Goal: Information Seeking & Learning: Learn about a topic

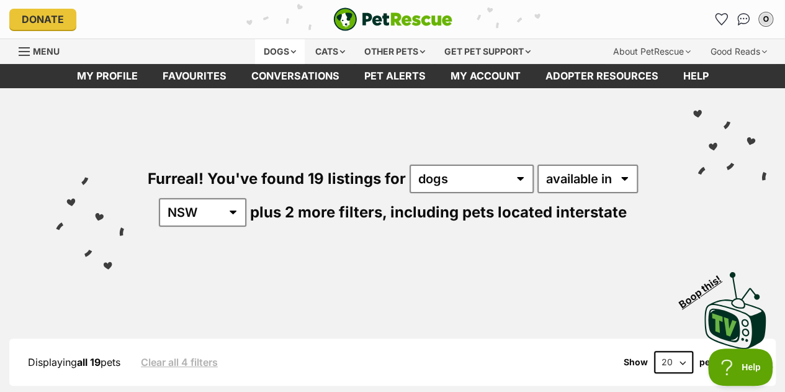
click at [285, 50] on div "Dogs" at bounding box center [280, 51] width 50 height 25
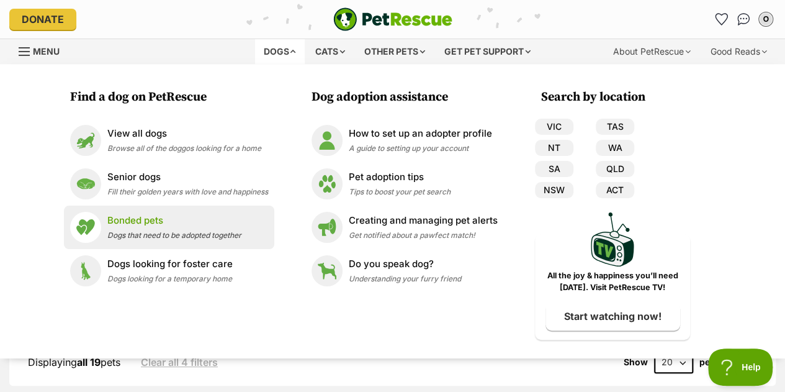
drag, startPoint x: 169, startPoint y: 1, endPoint x: 125, endPoint y: 225, distance: 228.2
click at [125, 225] on p "Bonded pets" at bounding box center [174, 220] width 134 height 14
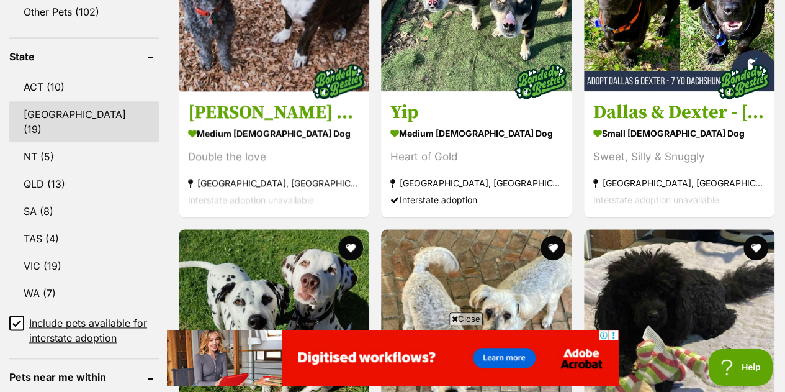
click at [56, 111] on link "[GEOGRAPHIC_DATA] (19)" at bounding box center [84, 121] width 150 height 41
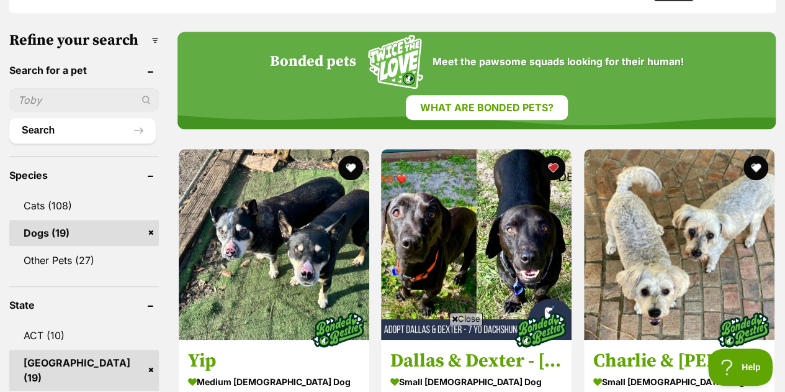
click at [465, 316] on span "Close" at bounding box center [466, 318] width 34 height 12
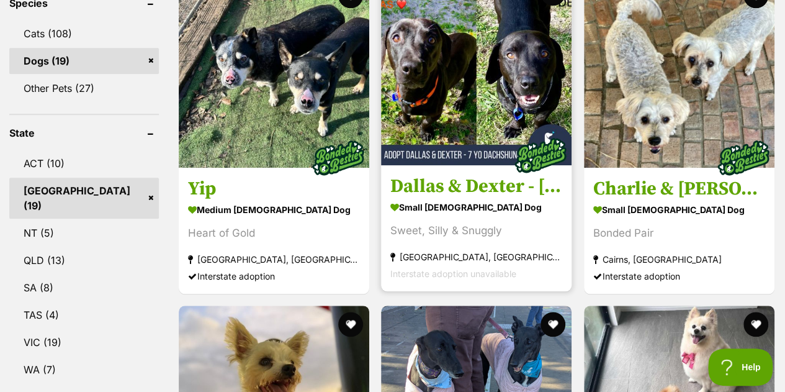
scroll to position [358, 0]
